Goal: Task Accomplishment & Management: Complete application form

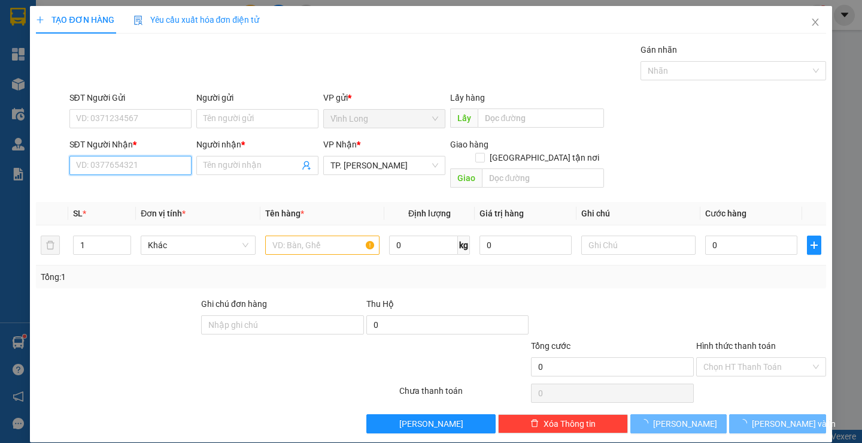
click at [160, 171] on input "SĐT Người Nhận *" at bounding box center [130, 165] width 122 height 19
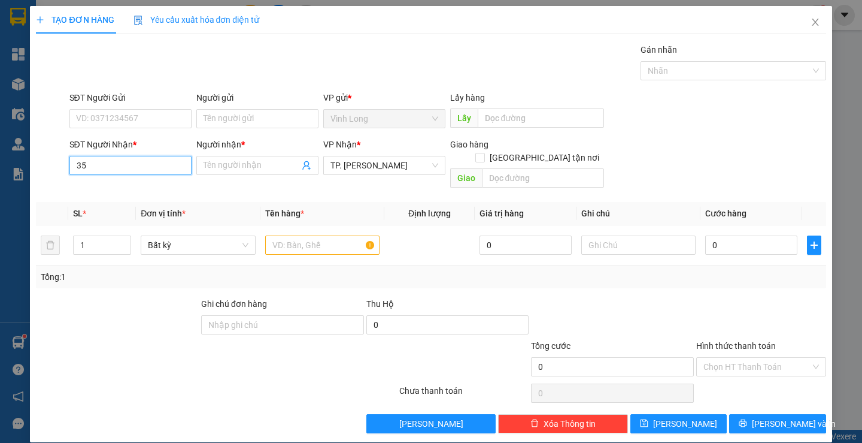
type input "3"
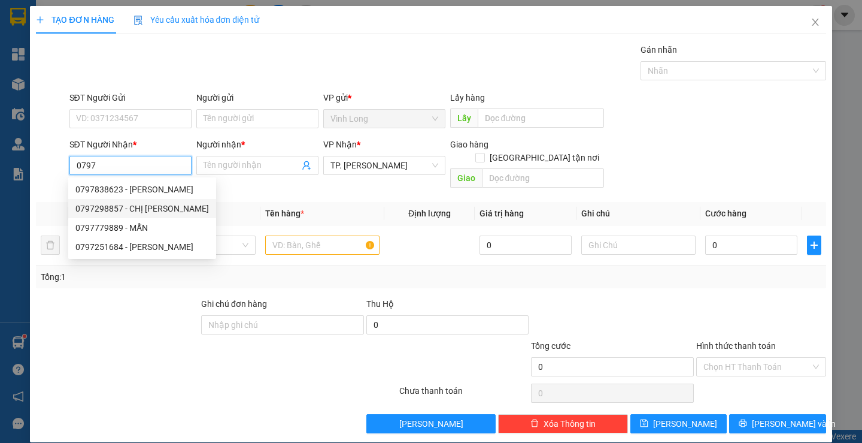
click at [159, 199] on div "0797298857 - CHỊ [PERSON_NAME]" at bounding box center [142, 208] width 148 height 19
type input "0797298857"
type input "CHỊ MAI"
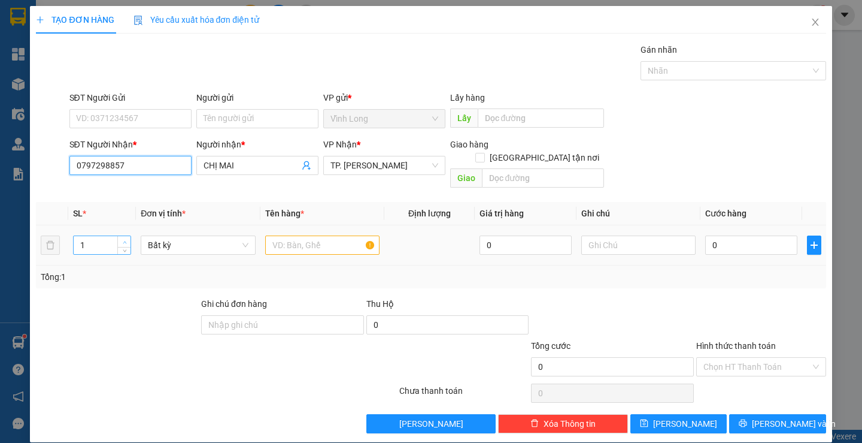
type input "0797298857"
type input "2"
click at [125, 238] on span "up" at bounding box center [124, 241] width 7 height 7
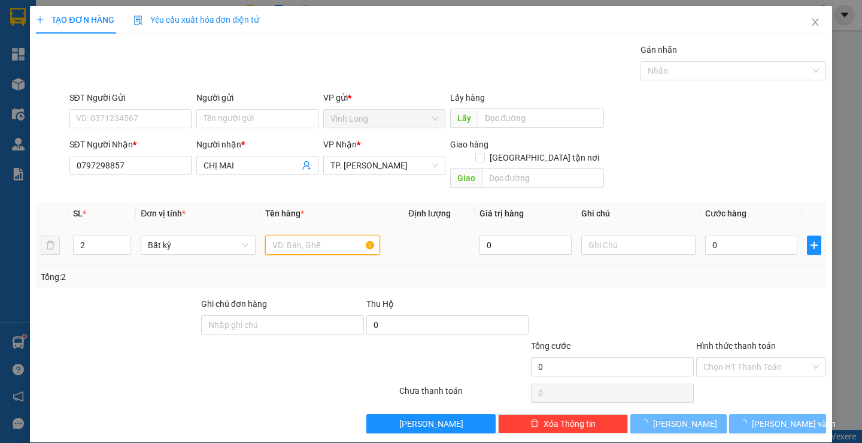
click at [330, 235] on input "text" at bounding box center [322, 244] width 114 height 19
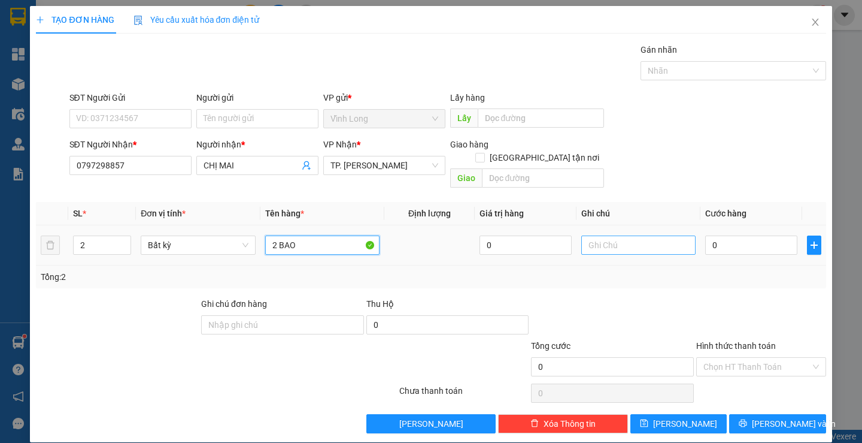
type input "2 BAO"
click at [583, 235] on input "text" at bounding box center [638, 244] width 114 height 19
type input "NHI"
click at [719, 235] on input "0" at bounding box center [751, 244] width 92 height 19
type input "6"
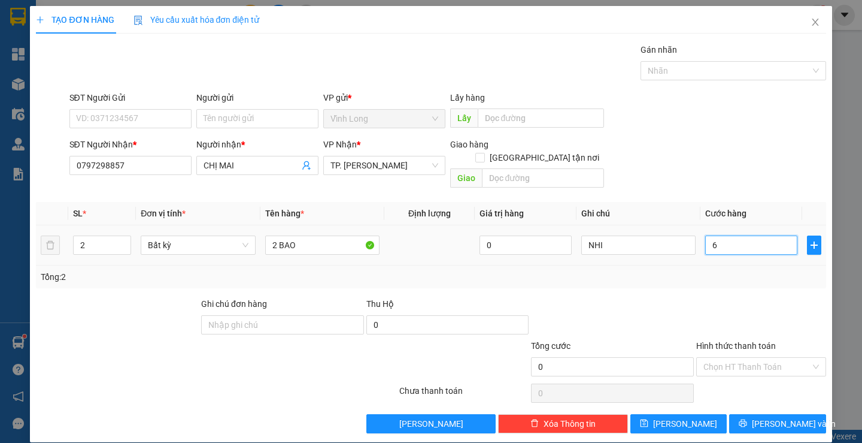
type input "6"
type input "60"
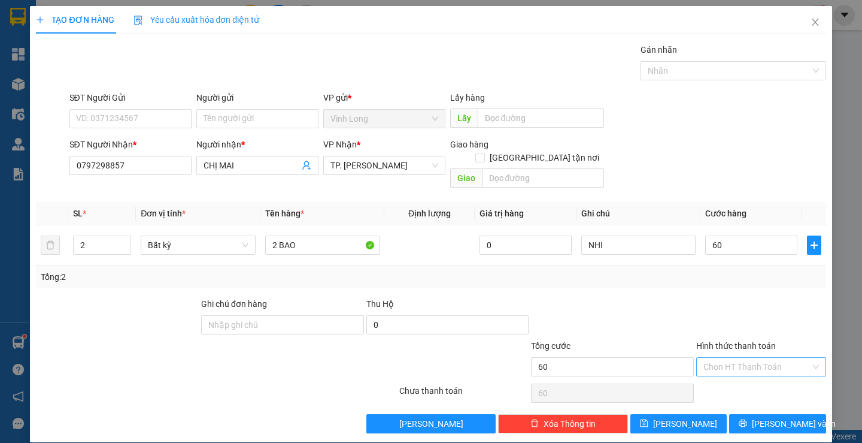
type input "60.000"
click at [754, 358] on input "Hình thức thanh toán" at bounding box center [757, 367] width 107 height 18
click at [765, 379] on div "Tại văn phòng" at bounding box center [754, 377] width 114 height 13
type input "0"
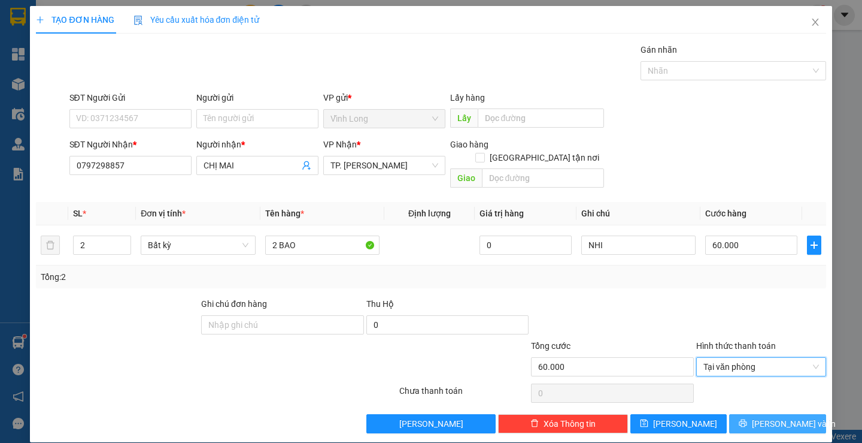
click at [743, 414] on button "[PERSON_NAME] và In" at bounding box center [777, 423] width 96 height 19
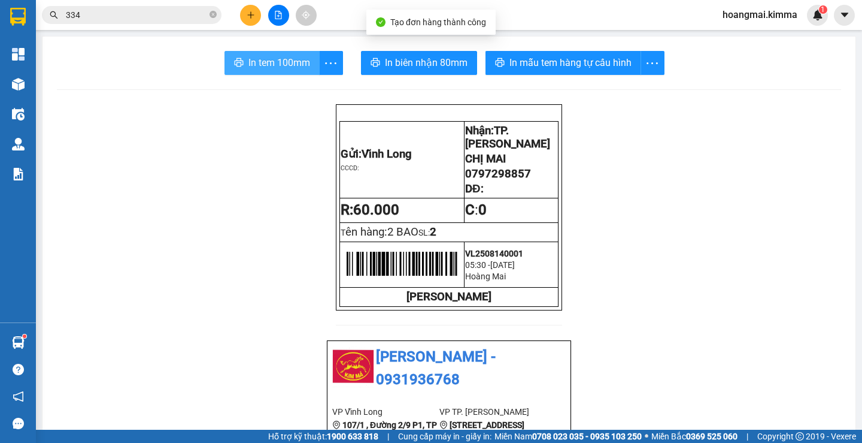
click at [298, 57] on span "In tem 100mm" at bounding box center [280, 62] width 62 height 15
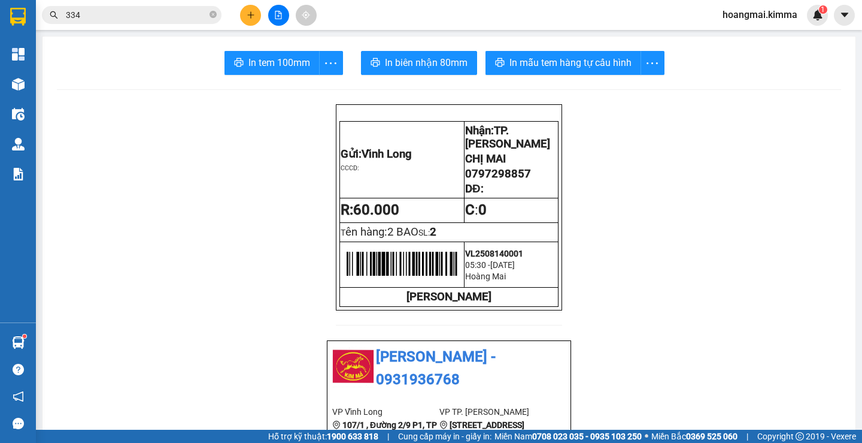
click at [520, 180] on span "0797298857" at bounding box center [498, 173] width 66 height 13
copy span "0797298857"
click at [121, 16] on input "334" at bounding box center [136, 14] width 141 height 13
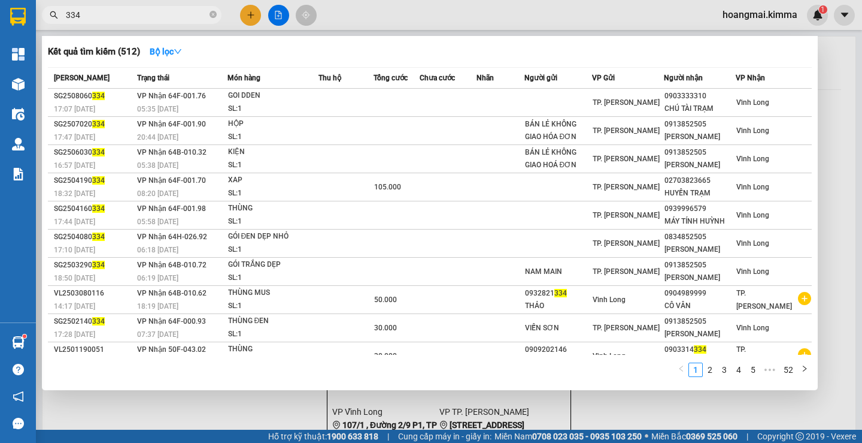
click at [121, 16] on input "334" at bounding box center [136, 14] width 141 height 13
paste input "0797298857"
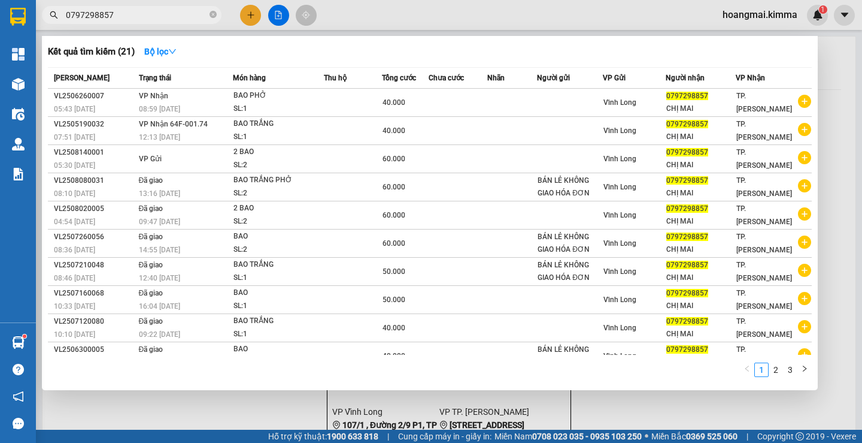
type input "0797298857"
